Goal: Task Accomplishment & Management: Manage account settings

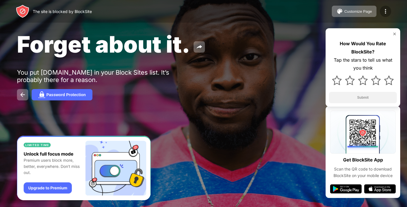
click at [390, 9] on div at bounding box center [385, 11] width 11 height 11
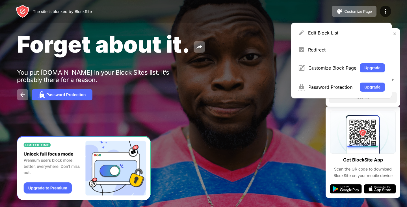
click at [327, 29] on div "Edit Block List" at bounding box center [342, 33] width 94 height 14
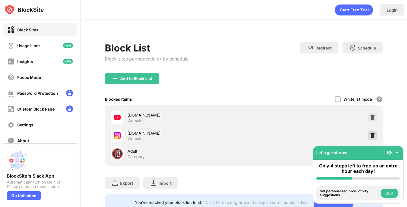
click at [370, 133] on img at bounding box center [373, 136] width 6 height 6
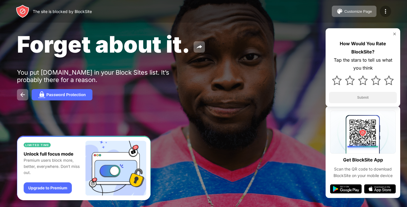
click at [387, 10] on img at bounding box center [385, 11] width 7 height 7
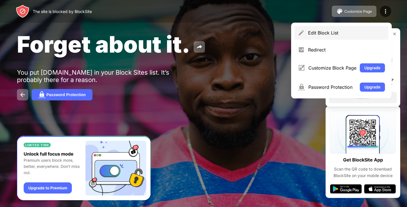
click at [339, 30] on div "Edit Block List" at bounding box center [346, 33] width 77 height 6
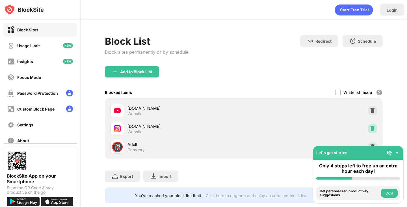
click at [371, 129] on div at bounding box center [372, 128] width 9 height 9
